Goal: Task Accomplishment & Management: Manage account settings

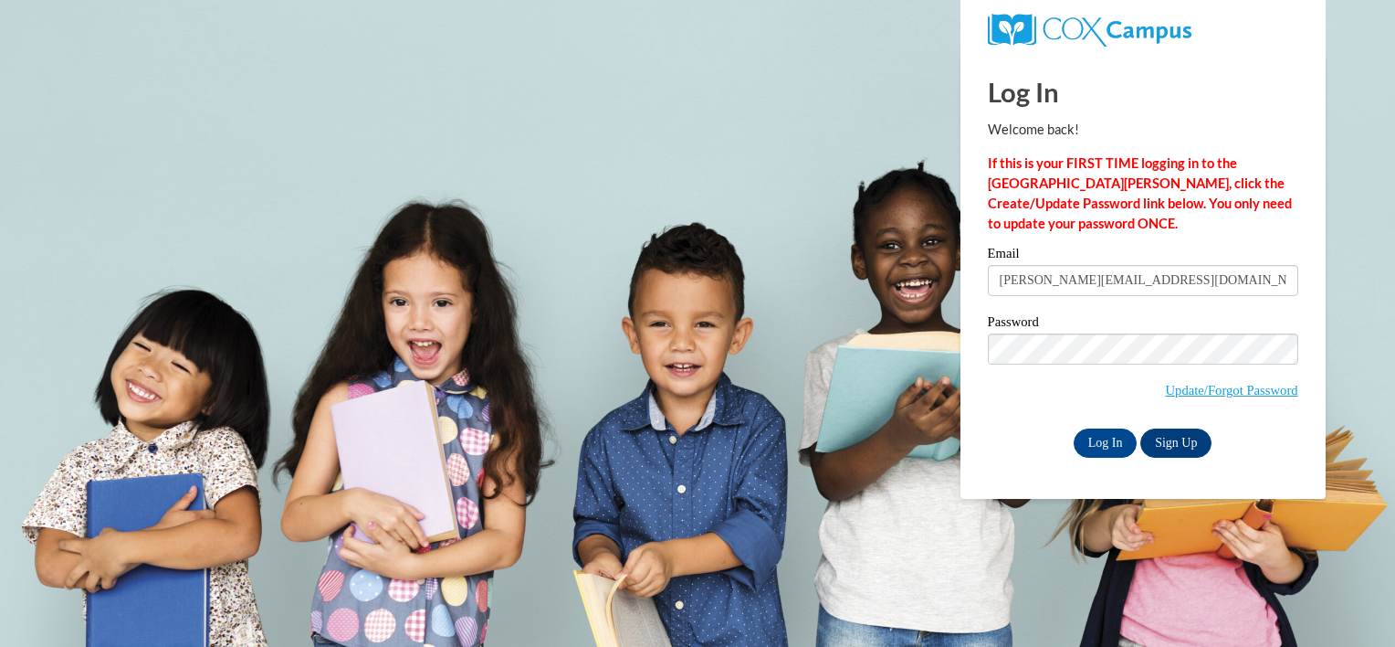
type input "[EMAIL_ADDRESS][DOMAIN_NAME]"
click at [1104, 438] on input "Log In" at bounding box center [1106, 442] width 64 height 29
